Goal: Navigation & Orientation: Find specific page/section

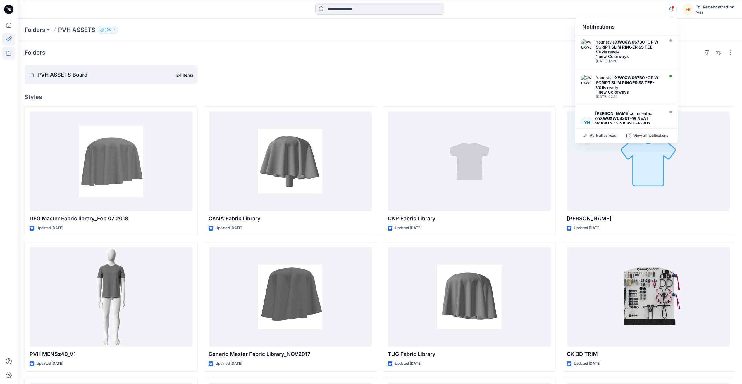
scroll to position [2, 0]
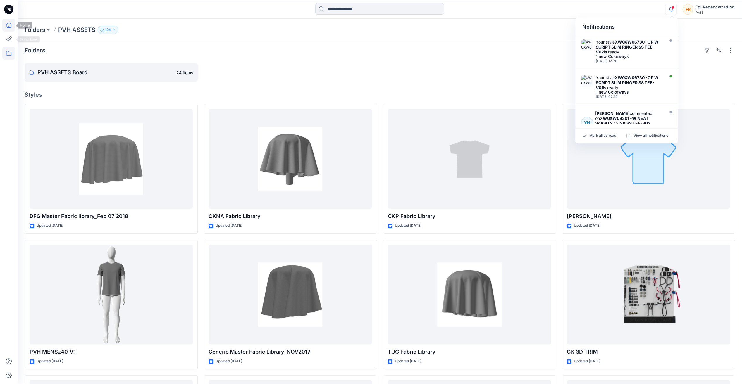
click at [8, 26] on icon at bounding box center [8, 25] width 13 height 13
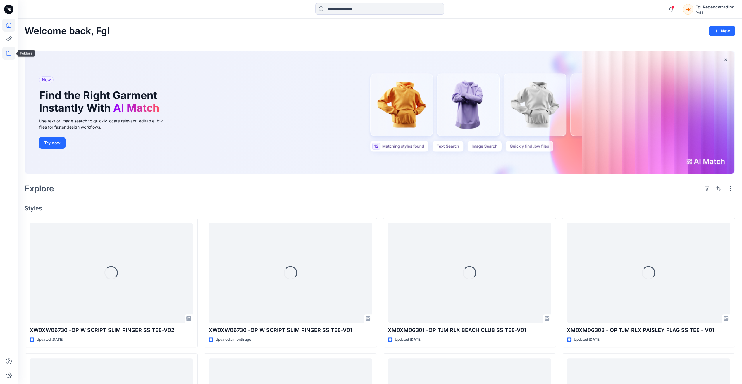
click at [11, 51] on icon at bounding box center [8, 53] width 13 height 13
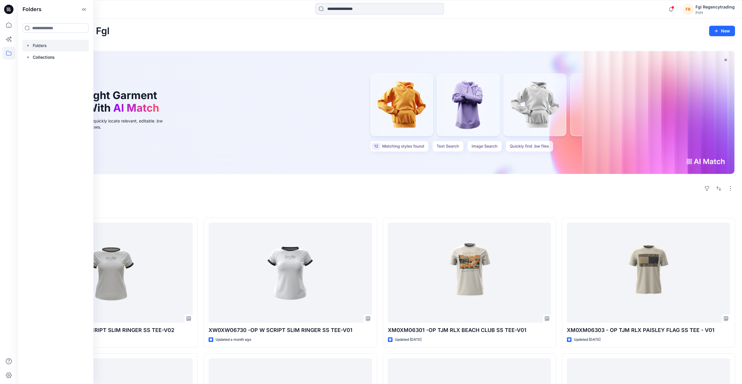
click at [41, 47] on div at bounding box center [55, 46] width 67 height 12
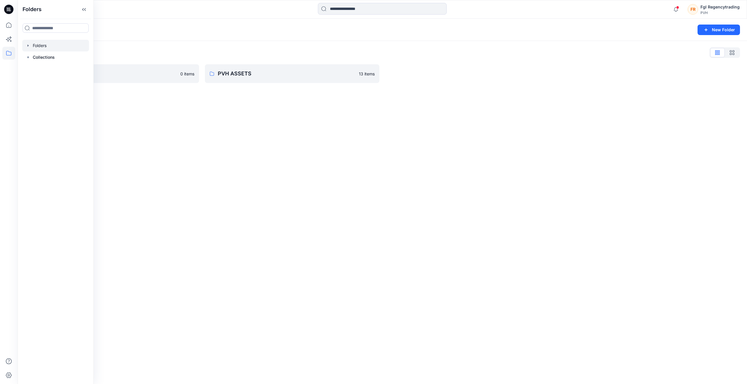
click at [186, 135] on div "Folders New Folder Folders List FGL 0 items PVH ASSETS 13 items" at bounding box center [382, 202] width 729 height 366
click at [151, 73] on p "FGL" at bounding box center [106, 74] width 139 height 8
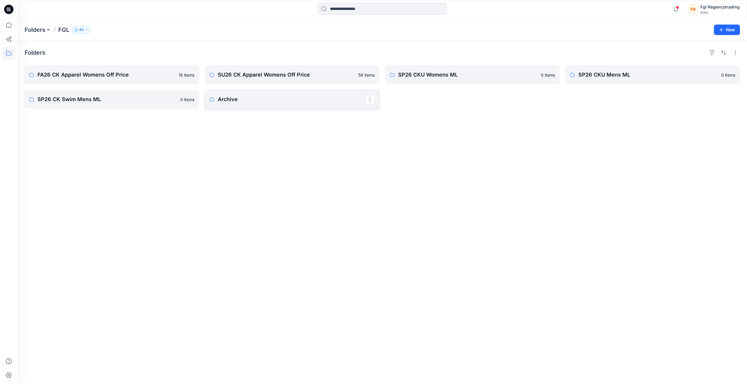
click at [225, 96] on p "Archive" at bounding box center [291, 99] width 147 height 8
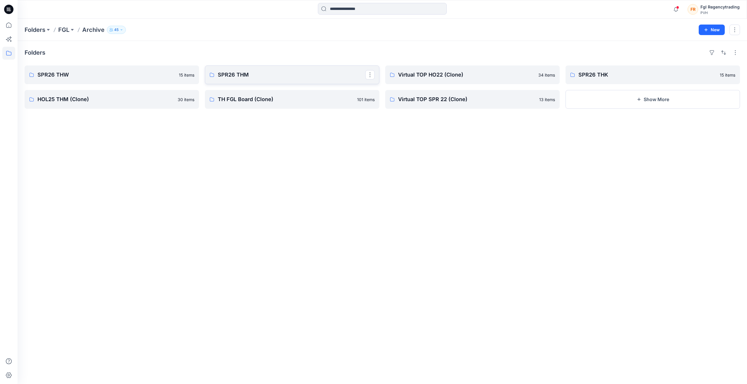
click at [229, 74] on p "SPR26 THM" at bounding box center [291, 75] width 147 height 8
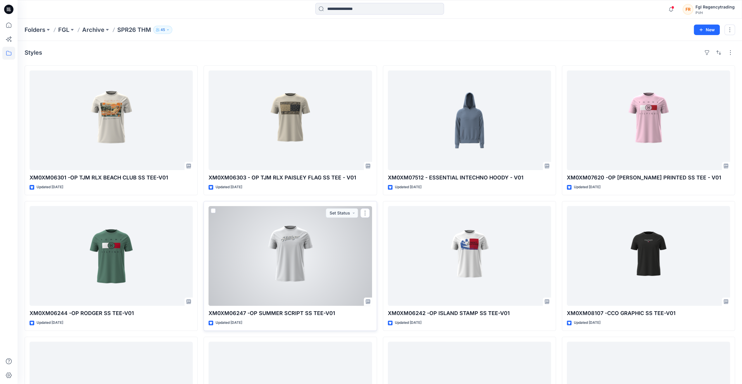
click at [302, 260] on div at bounding box center [290, 256] width 163 height 100
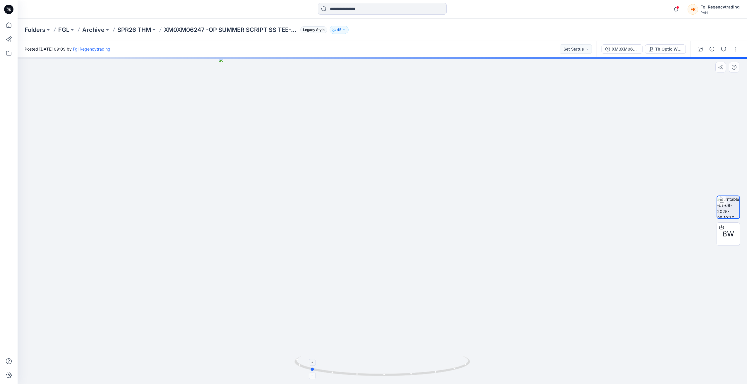
drag, startPoint x: 383, startPoint y: 375, endPoint x: 310, endPoint y: 370, distance: 72.5
click at [310, 370] on circle at bounding box center [312, 370] width 4 height 4
drag, startPoint x: 375, startPoint y: 151, endPoint x: 372, endPoint y: 253, distance: 101.6
click at [368, 265] on img at bounding box center [382, 220] width 526 height 327
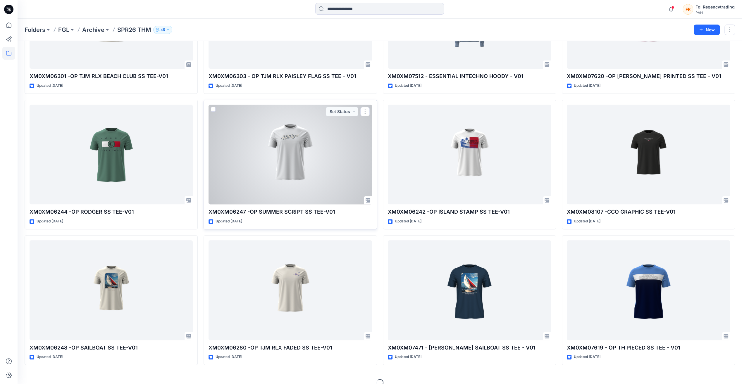
scroll to position [110, 0]
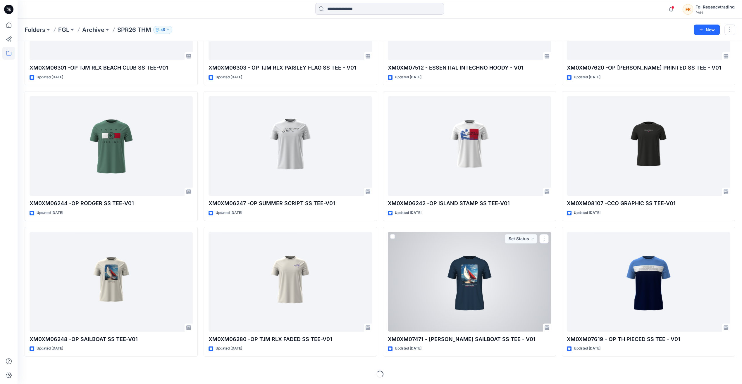
drag, startPoint x: 455, startPoint y: 274, endPoint x: 452, endPoint y: 272, distance: 3.7
click at [455, 274] on div at bounding box center [469, 282] width 163 height 100
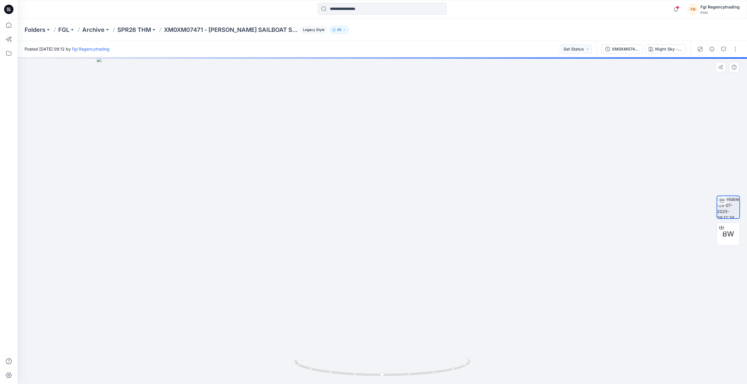
drag, startPoint x: 387, startPoint y: 141, endPoint x: 365, endPoint y: 281, distance: 141.3
click at [365, 281] on img at bounding box center [382, 220] width 571 height 327
drag, startPoint x: 383, startPoint y: 377, endPoint x: 311, endPoint y: 374, distance: 71.5
click at [311, 374] on icon at bounding box center [382, 367] width 177 height 22
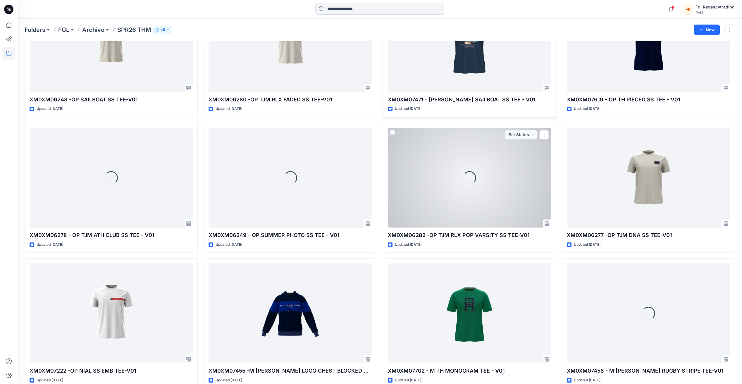
scroll to position [373, 0]
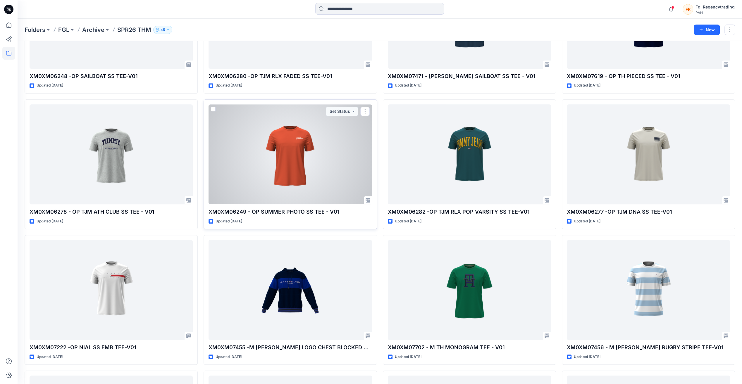
click at [300, 169] on div at bounding box center [290, 154] width 163 height 100
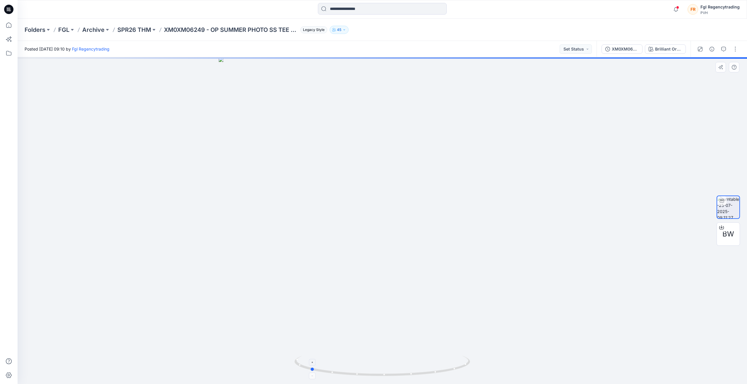
drag, startPoint x: 382, startPoint y: 378, endPoint x: 310, endPoint y: 367, distance: 73.0
click at [310, 367] on icon at bounding box center [382, 367] width 177 height 22
drag, startPoint x: 384, startPoint y: 184, endPoint x: 372, endPoint y: 247, distance: 63.8
click at [372, 247] on img at bounding box center [382, 187] width 571 height 394
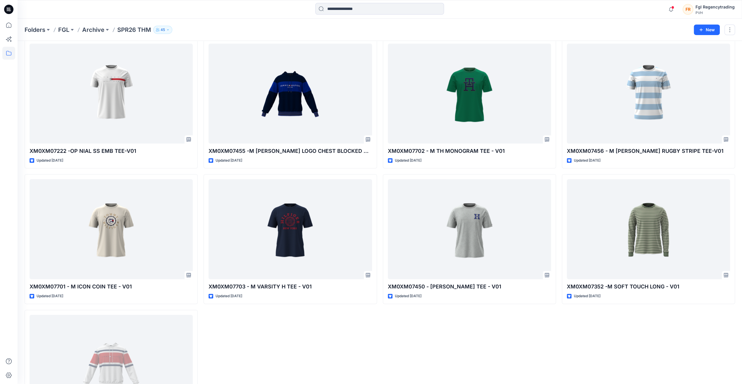
scroll to position [576, 0]
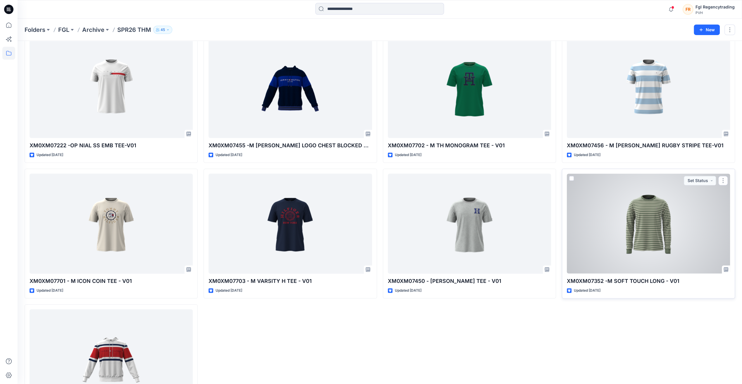
click at [616, 230] on div at bounding box center [648, 224] width 163 height 100
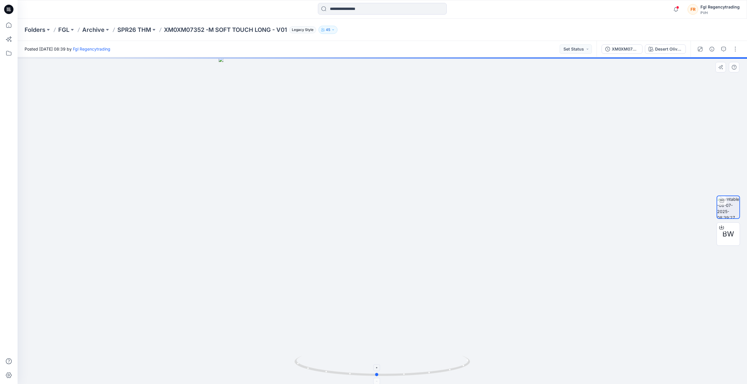
drag, startPoint x: 382, startPoint y: 377, endPoint x: 377, endPoint y: 360, distance: 17.6
click at [377, 360] on icon at bounding box center [382, 367] width 177 height 22
drag, startPoint x: 396, startPoint y: 162, endPoint x: 391, endPoint y: 240, distance: 78.6
click at [391, 240] on img at bounding box center [382, 215] width 531 height 338
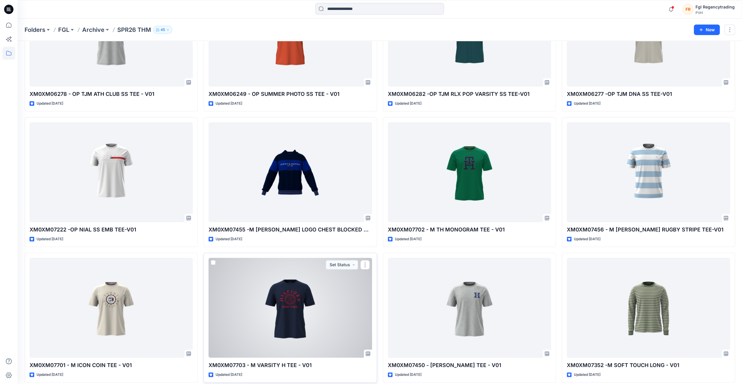
scroll to position [456, 0]
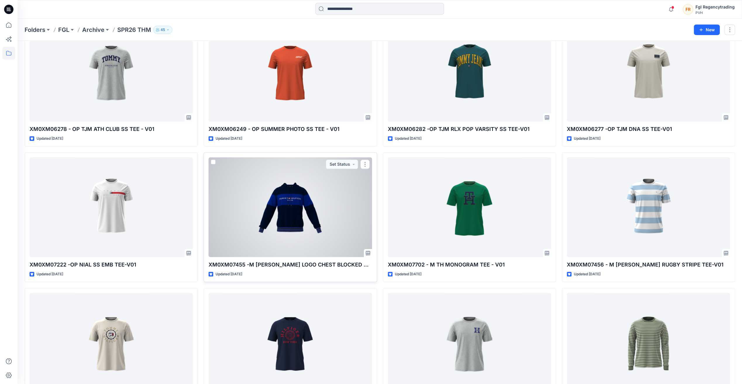
click at [289, 221] on div at bounding box center [290, 207] width 163 height 100
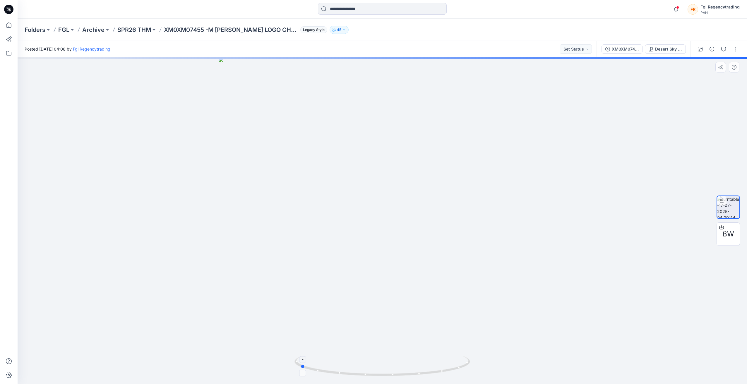
drag, startPoint x: 381, startPoint y: 376, endPoint x: 298, endPoint y: 370, distance: 82.5
click at [298, 370] on icon at bounding box center [382, 367] width 177 height 22
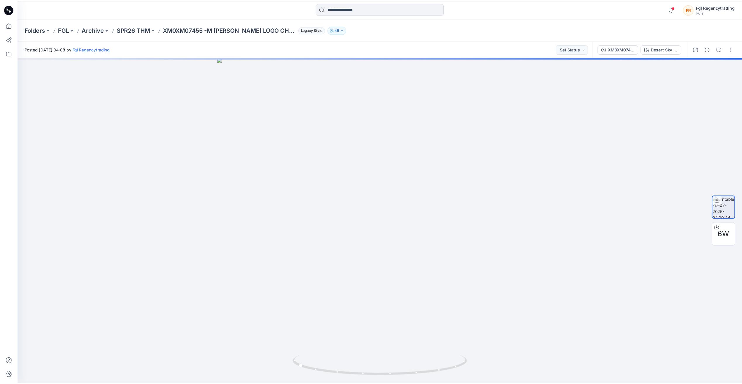
scroll to position [456, 0]
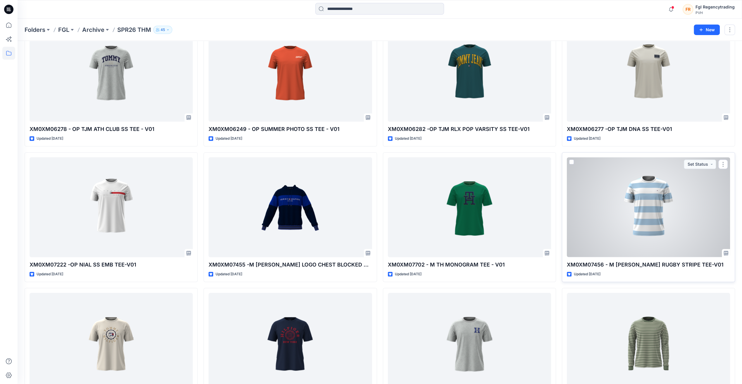
click at [662, 206] on div at bounding box center [648, 207] width 163 height 100
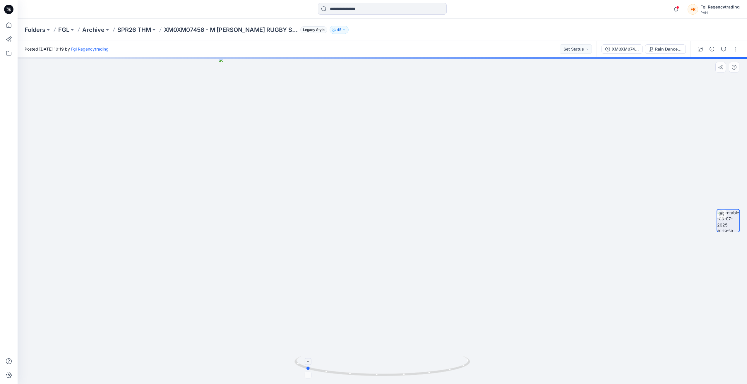
drag, startPoint x: 383, startPoint y: 377, endPoint x: 306, endPoint y: 370, distance: 77.1
click at [306, 370] on icon at bounding box center [382, 367] width 177 height 22
drag, startPoint x: 370, startPoint y: 262, endPoint x: 369, endPoint y: 281, distance: 18.7
click at [369, 281] on img at bounding box center [382, 220] width 526 height 327
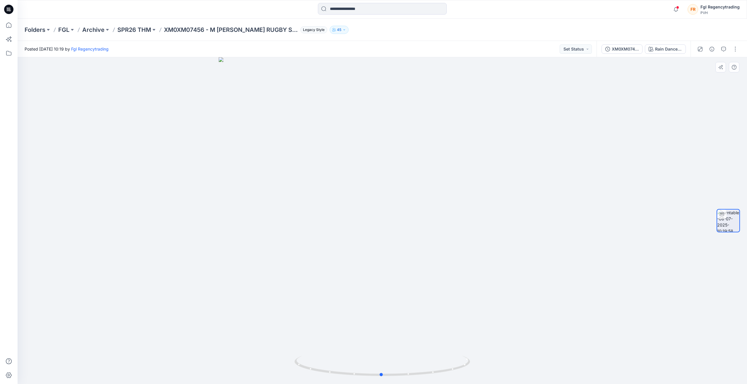
drag, startPoint x: 354, startPoint y: 217, endPoint x: 254, endPoint y: 215, distance: 99.8
click at [254, 215] on div at bounding box center [382, 220] width 729 height 327
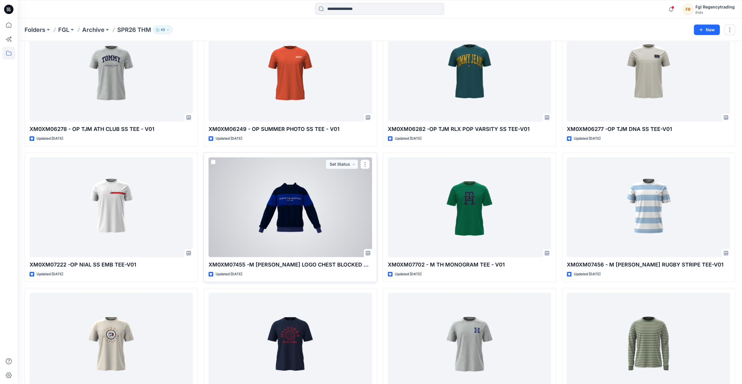
scroll to position [398, 0]
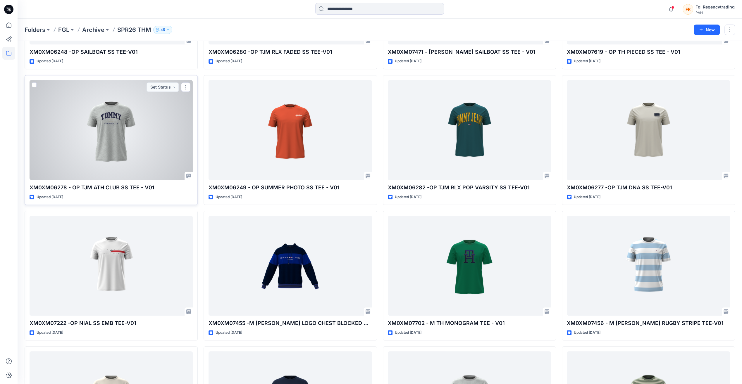
click at [116, 124] on div at bounding box center [111, 130] width 163 height 100
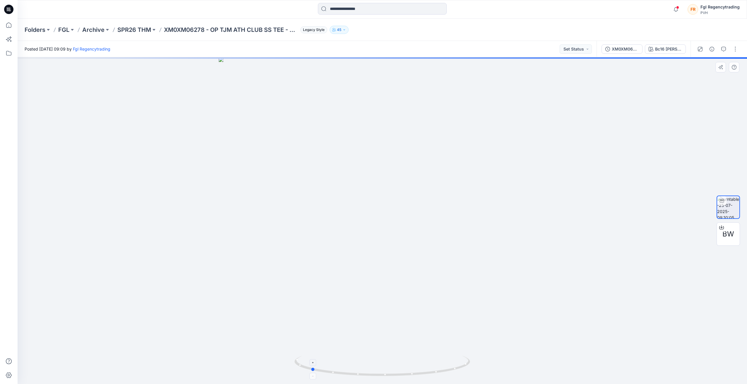
drag, startPoint x: 382, startPoint y: 376, endPoint x: 310, endPoint y: 370, distance: 71.9
click at [310, 370] on icon at bounding box center [382, 367] width 177 height 22
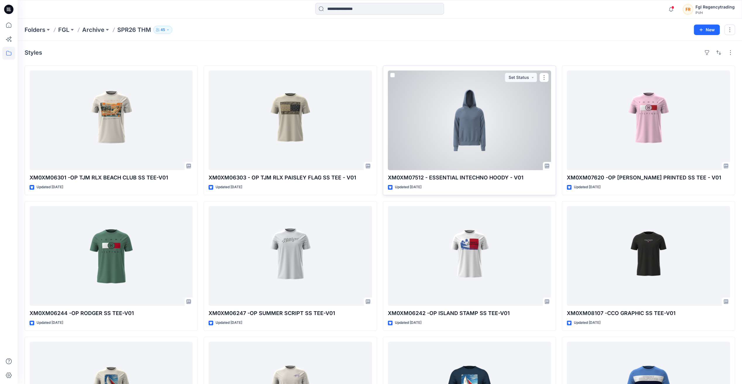
click at [497, 112] on div at bounding box center [469, 121] width 163 height 100
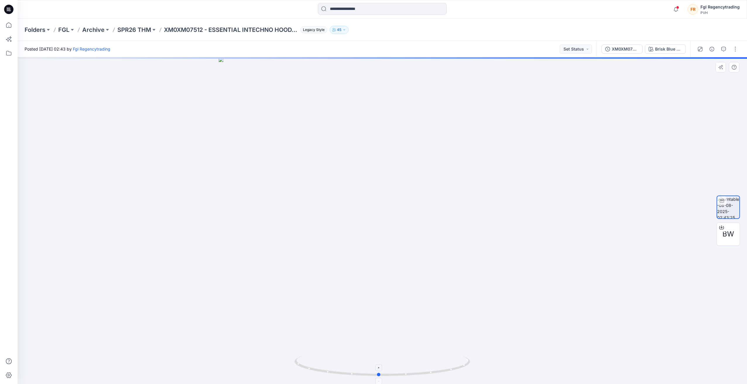
drag, startPoint x: 383, startPoint y: 376, endPoint x: 379, endPoint y: 376, distance: 3.6
click at [379, 376] on circle at bounding box center [379, 375] width 4 height 4
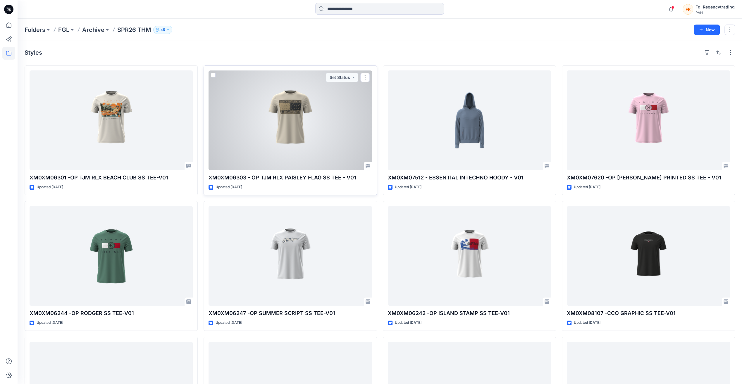
click at [281, 121] on div at bounding box center [290, 121] width 163 height 100
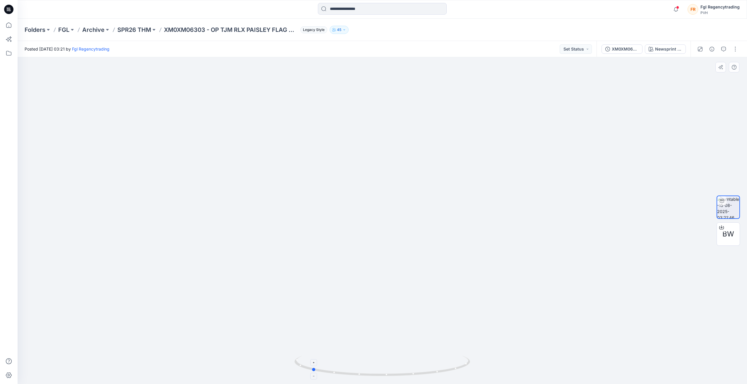
drag, startPoint x: 382, startPoint y: 374, endPoint x: 311, endPoint y: 372, distance: 70.9
click at [311, 372] on icon at bounding box center [382, 367] width 177 height 22
drag, startPoint x: 365, startPoint y: 379, endPoint x: 437, endPoint y: 377, distance: 72.0
click at [437, 377] on div at bounding box center [382, 369] width 176 height 29
